Goal: Transaction & Acquisition: Purchase product/service

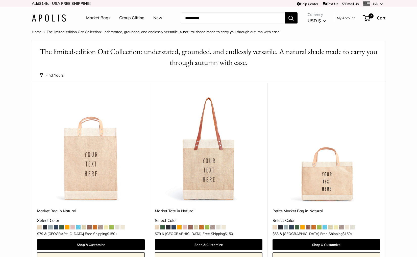
click at [94, 19] on link "Market Bags" at bounding box center [98, 18] width 24 height 8
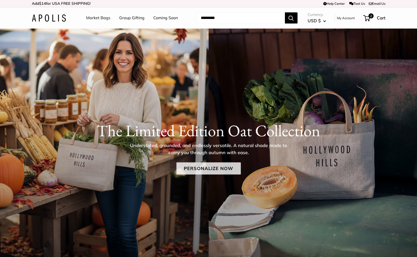
click at [198, 169] on link "Personalize Now" at bounding box center [208, 168] width 64 height 12
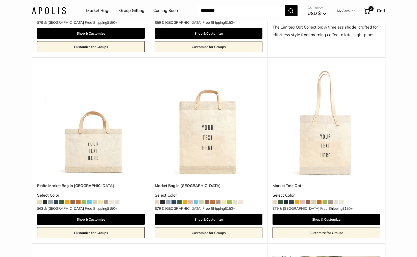
scroll to position [397, 0]
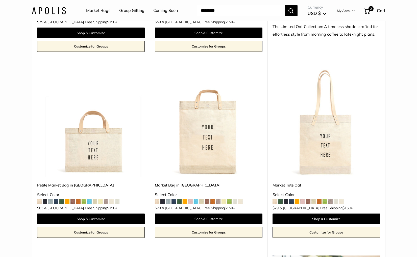
click at [0, 0] on img at bounding box center [0, 0] width 0 height 0
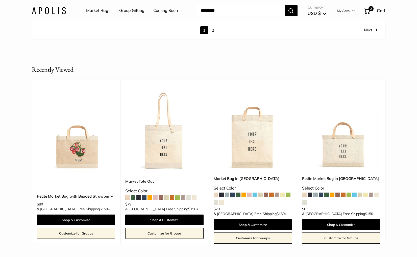
scroll to position [3041, 0]
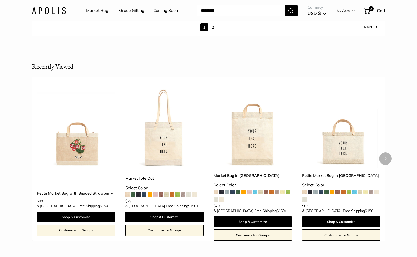
click at [0, 0] on img at bounding box center [0, 0] width 0 height 0
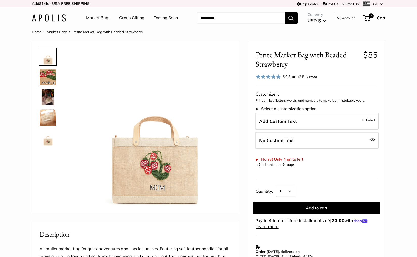
click at [91, 19] on link "Market Bags" at bounding box center [98, 18] width 24 height 8
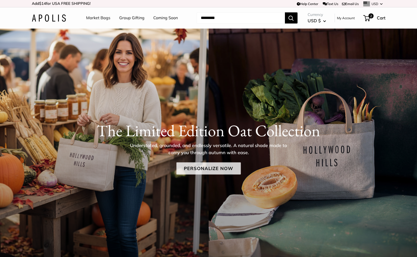
click at [197, 170] on link "Personalize Now" at bounding box center [208, 168] width 64 height 12
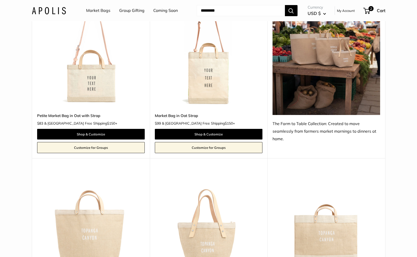
scroll to position [779, 0]
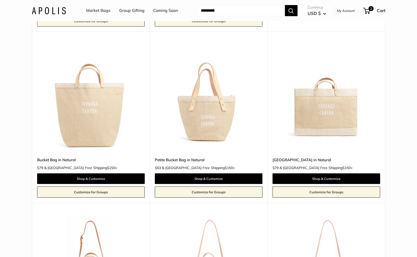
click at [0, 0] on img at bounding box center [0, 0] width 0 height 0
